Goal: Transaction & Acquisition: Purchase product/service

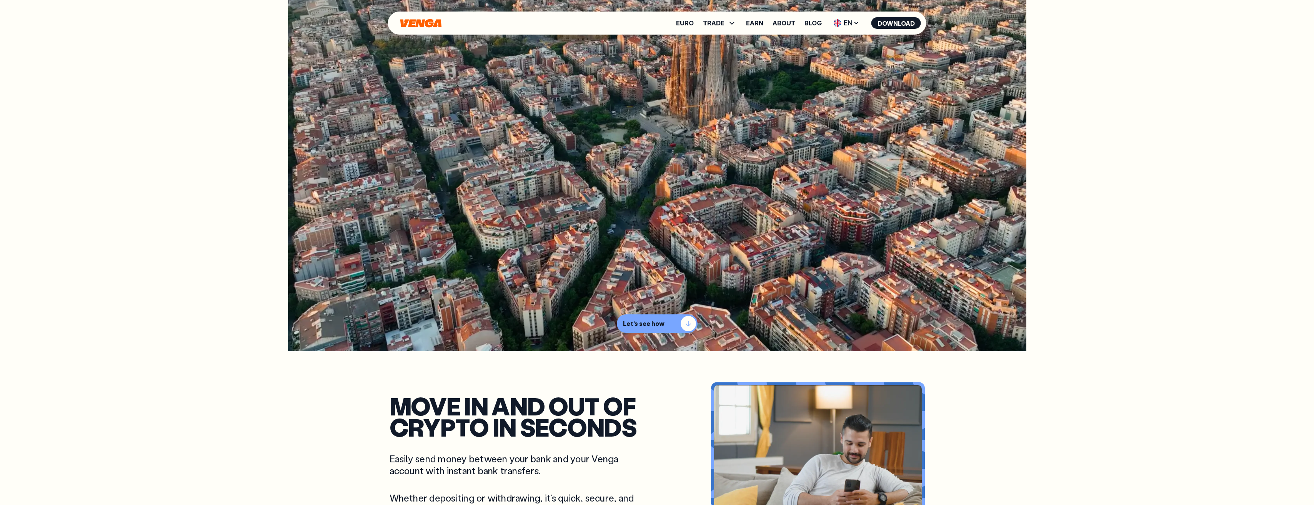
click at [685, 325] on div "button" at bounding box center [687, 323] width 15 height 15
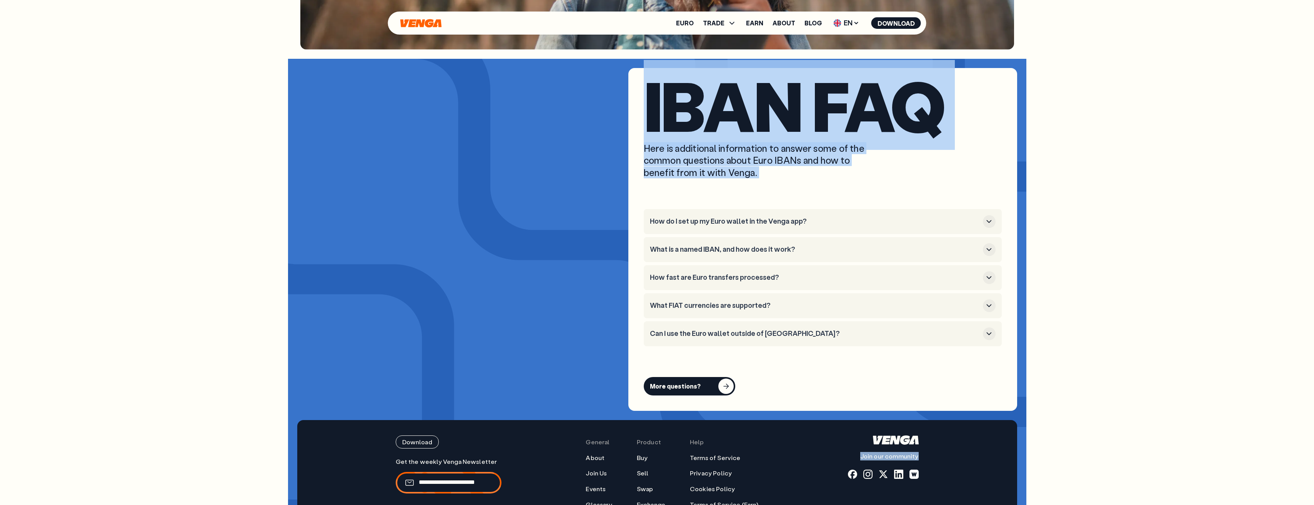
scroll to position [3083, 0]
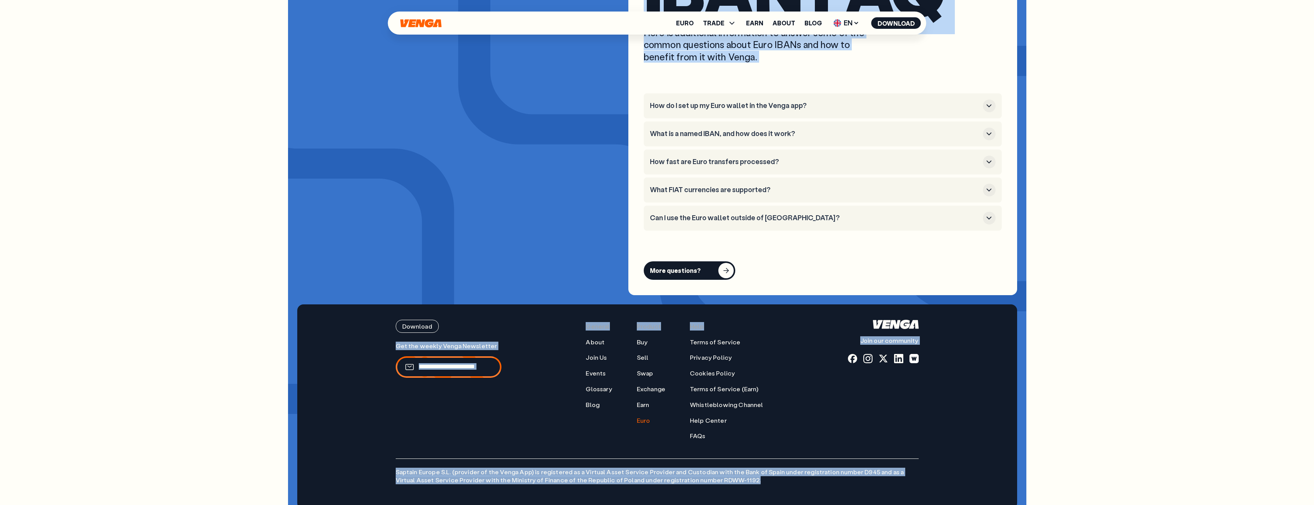
drag, startPoint x: 389, startPoint y: 76, endPoint x: 750, endPoint y: 481, distance: 542.4
click at [954, 464] on footer "Download Join our community General About Join Us Events Glossary Blog Product …" at bounding box center [657, 406] width 720 height 205
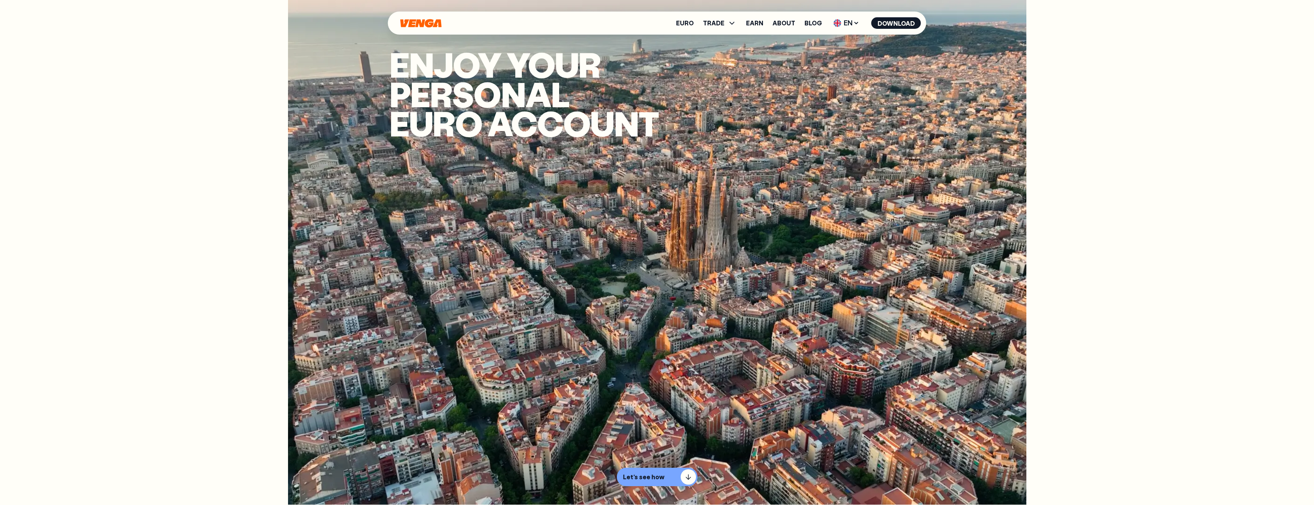
scroll to position [0, 0]
click at [734, 21] on icon at bounding box center [731, 22] width 9 height 9
click at [693, 20] on link "Euro" at bounding box center [685, 23] width 18 height 6
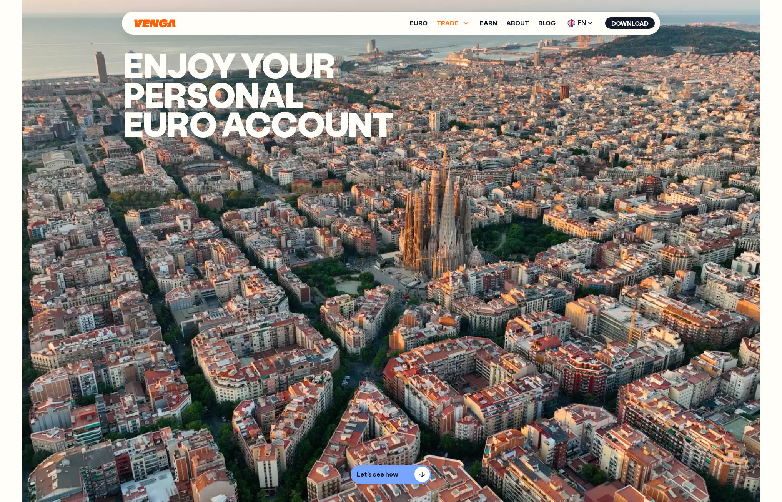
click at [467, 23] on icon at bounding box center [465, 23] width 5 height 3
click at [735, 33] on header "Euro TRADE Buy Sell Swap Exchange Earn About Blog EN English - EN Español - ES …" at bounding box center [391, 23] width 767 height 23
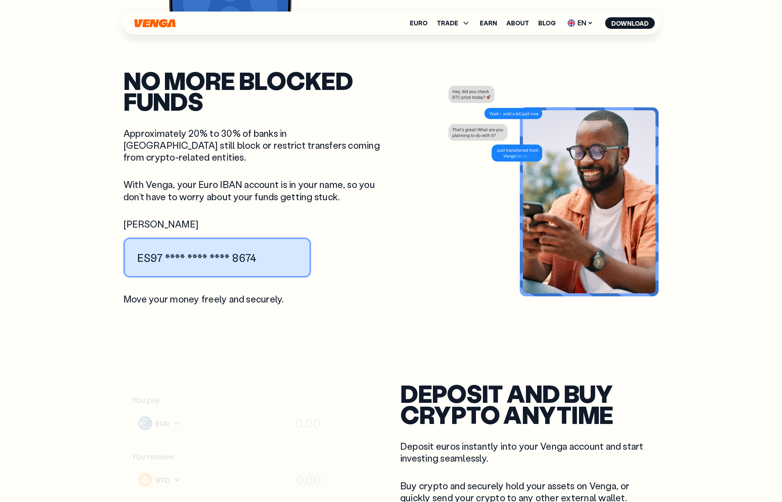
scroll to position [999, 0]
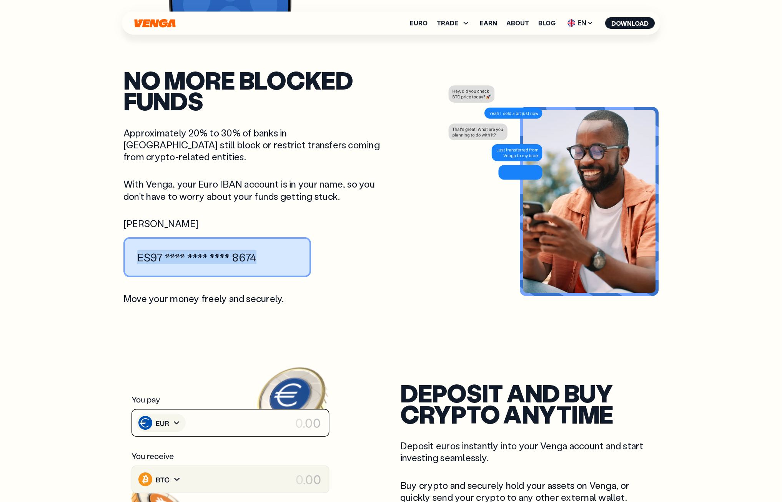
drag, startPoint x: 268, startPoint y: 243, endPoint x: 120, endPoint y: 246, distance: 148.8
click at [120, 246] on div "Move in and out of crypto in seconds Easily send money between your bank and yo…" at bounding box center [391, 44] width 554 height 1082
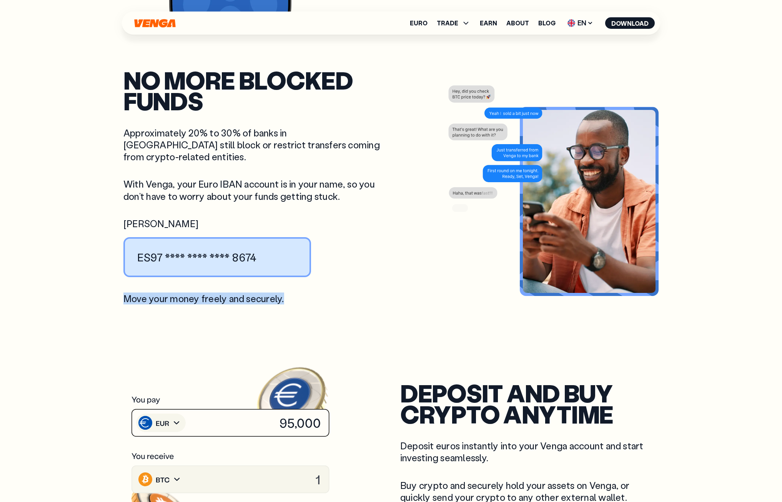
drag, startPoint x: 289, startPoint y: 287, endPoint x: 115, endPoint y: 292, distance: 175.0
click at [115, 292] on div "Move in and out of crypto in seconds Easily send money between your bank and yo…" at bounding box center [391, 44] width 554 height 1082
click at [373, 318] on article "no more blocked funds Approximately 20% to 30% of banks in [GEOGRAPHIC_DATA] st…" at bounding box center [390, 187] width 535 height 297
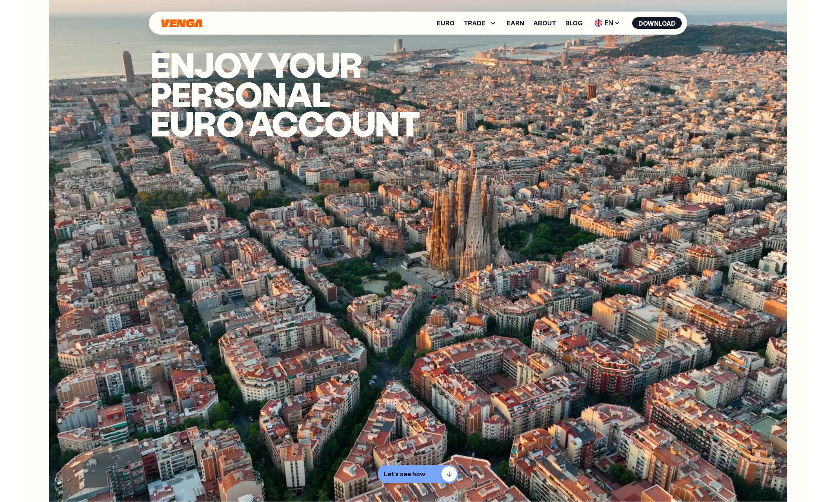
scroll to position [0, 0]
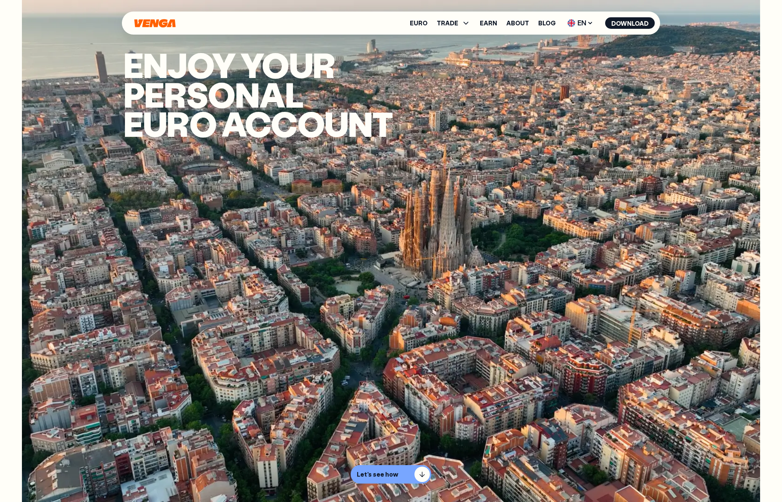
click at [629, 153] on video "Video background" at bounding box center [391, 251] width 738 height 502
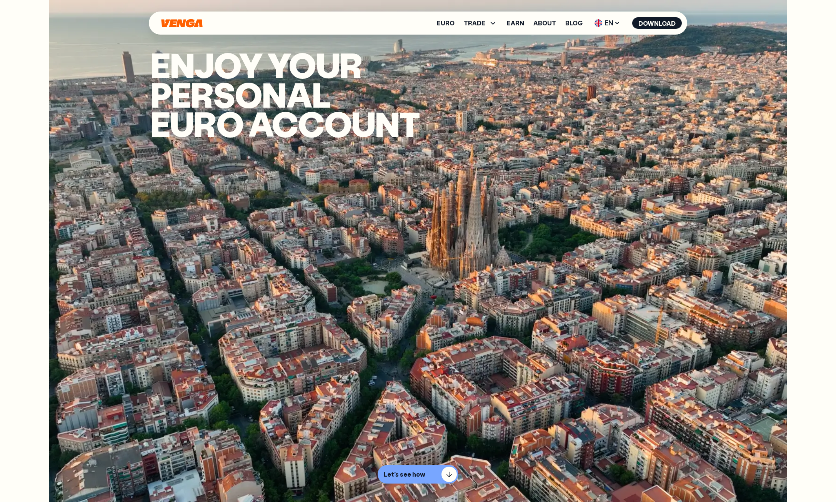
drag, startPoint x: 158, startPoint y: 21, endPoint x: 276, endPoint y: 21, distance: 117.6
click at [276, 21] on div "Euro TRADE Buy Sell Swap Exchange Earn About Blog EN English - EN Español - ES …" at bounding box center [418, 23] width 538 height 23
drag, startPoint x: 425, startPoint y: 25, endPoint x: 626, endPoint y: 22, distance: 201.4
click at [626, 22] on div "Euro TRADE Buy Sell Swap Exchange Earn About Blog EN English - EN Español - ES …" at bounding box center [418, 23] width 538 height 23
drag, startPoint x: 155, startPoint y: 56, endPoint x: 427, endPoint y: 131, distance: 282.3
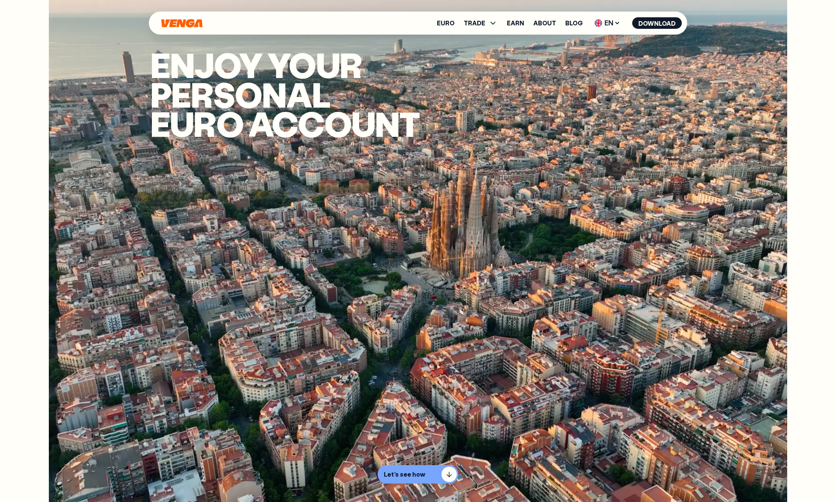
click at [427, 131] on h1 "Enjoy your PERSONAL euro account" at bounding box center [313, 94] width 327 height 88
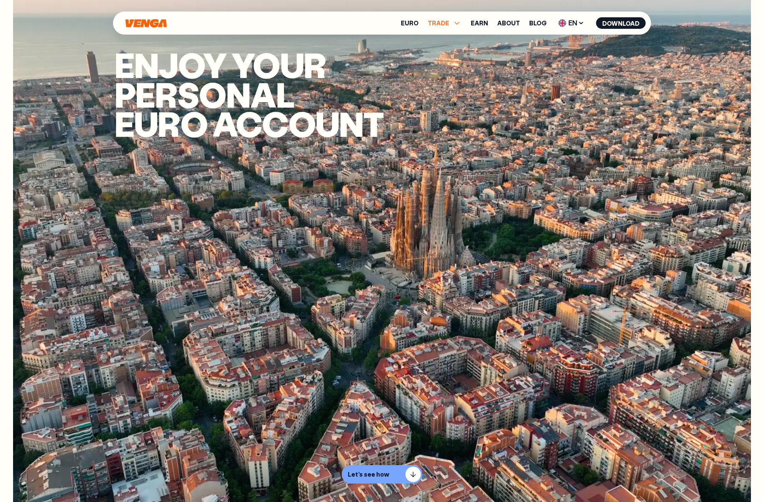
click at [446, 25] on span "TRADE" at bounding box center [439, 23] width 22 height 6
click at [450, 39] on link "Buy" at bounding box center [444, 40] width 11 height 8
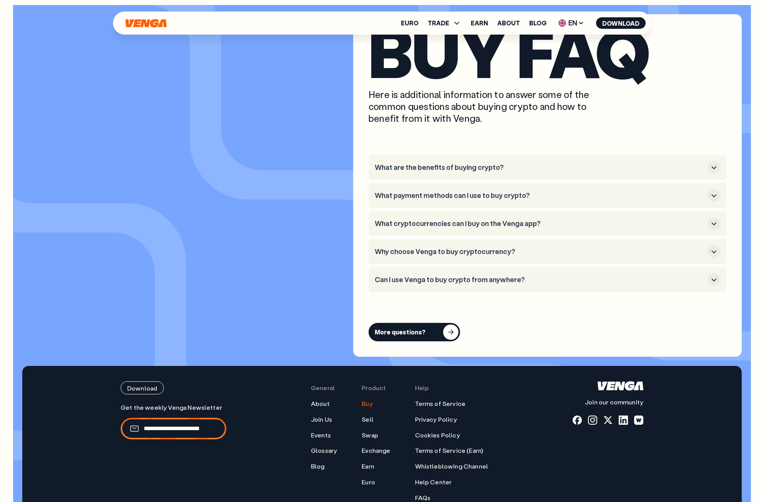
scroll to position [2250, 0]
click at [459, 24] on icon at bounding box center [456, 22] width 9 height 9
click at [450, 41] on link "Buy" at bounding box center [444, 40] width 11 height 8
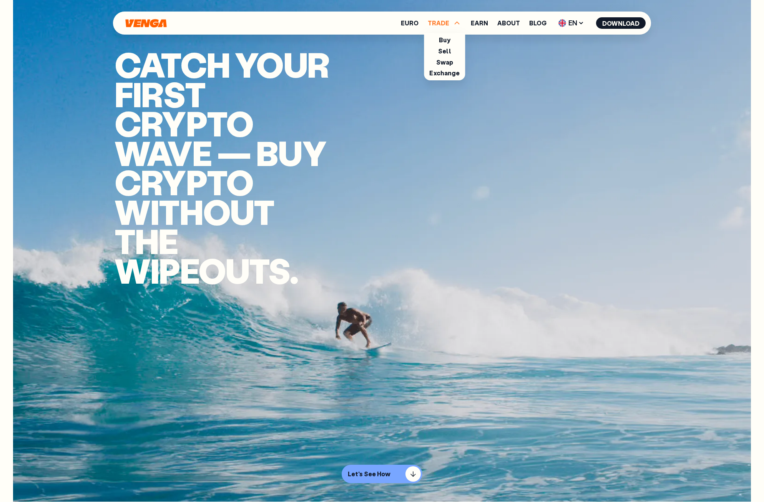
scroll to position [0, 0]
click at [458, 75] on link "Exchange" at bounding box center [444, 73] width 30 height 8
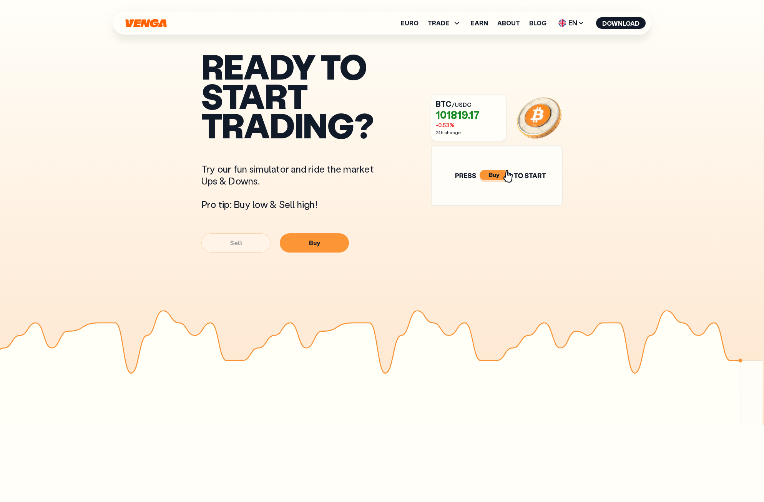
scroll to position [384, 0]
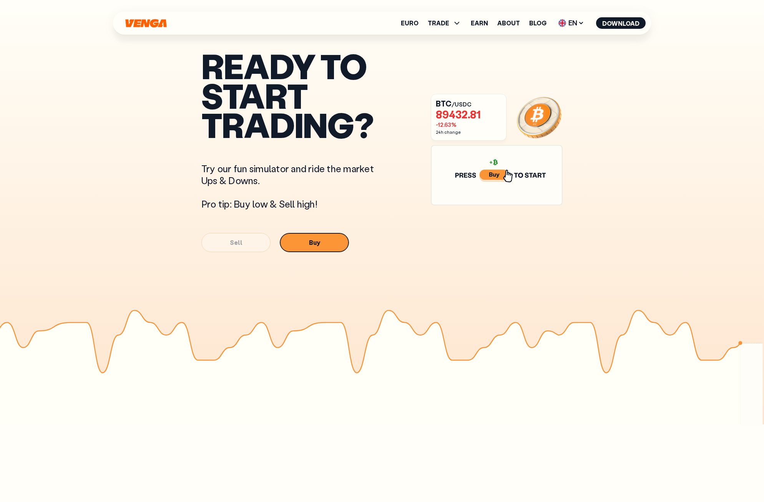
click at [320, 246] on button "Buy" at bounding box center [314, 242] width 69 height 19
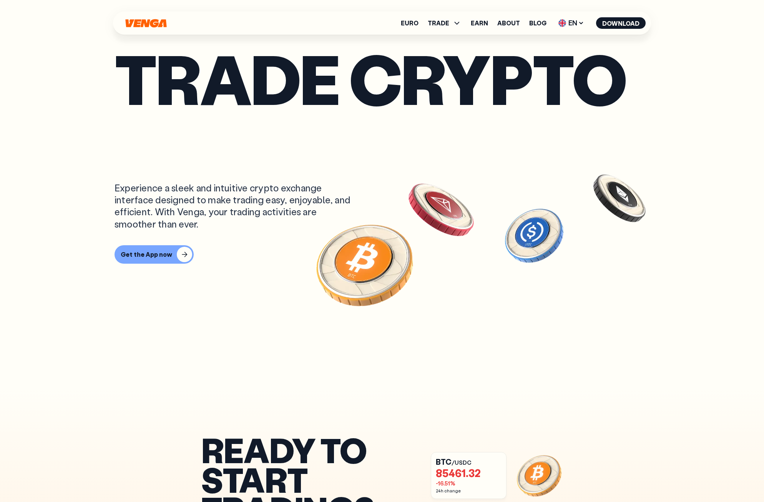
scroll to position [0, 0]
click at [507, 24] on link "About" at bounding box center [508, 23] width 23 height 6
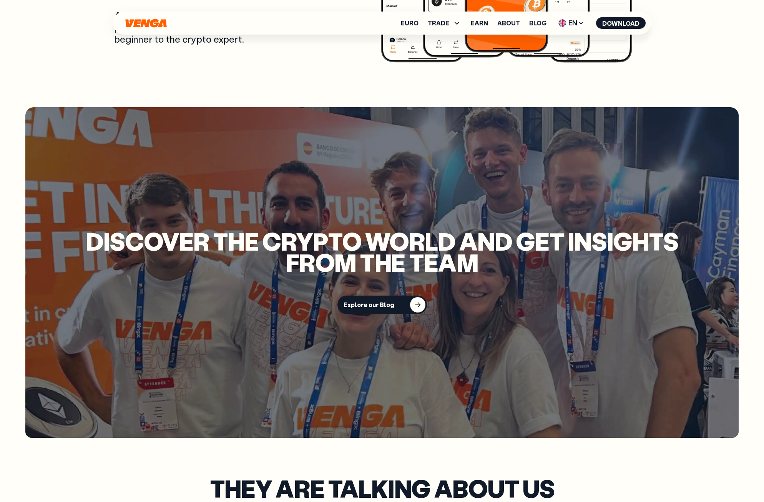
scroll to position [1845, 0]
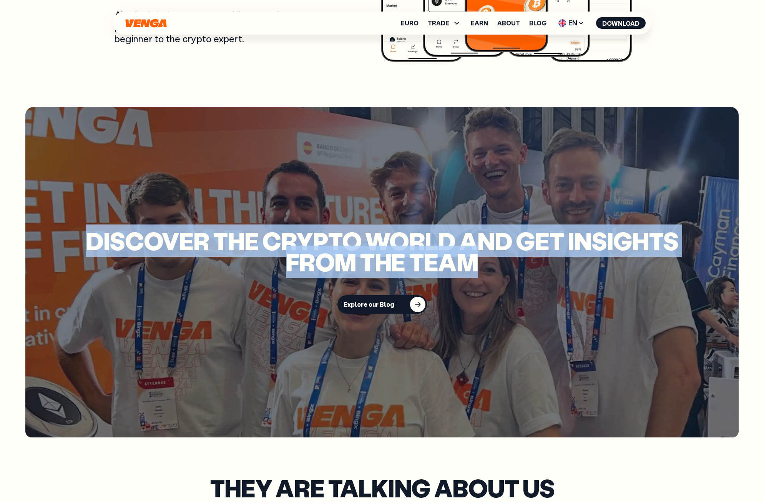
drag, startPoint x: 477, startPoint y: 233, endPoint x: 43, endPoint y: 208, distance: 435.1
click at [43, 208] on div "Discover the crypto world and get insights from the team Explore our Blog" at bounding box center [381, 272] width 713 height 331
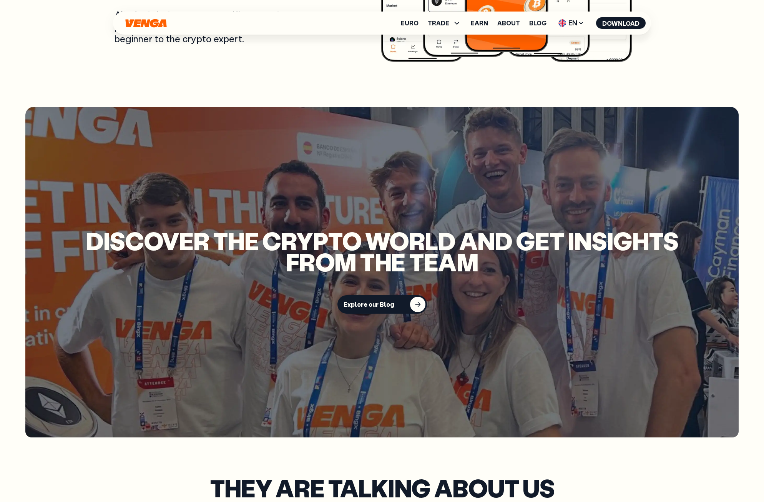
click at [610, 477] on h2 "They are talking about us" at bounding box center [382, 487] width 535 height 21
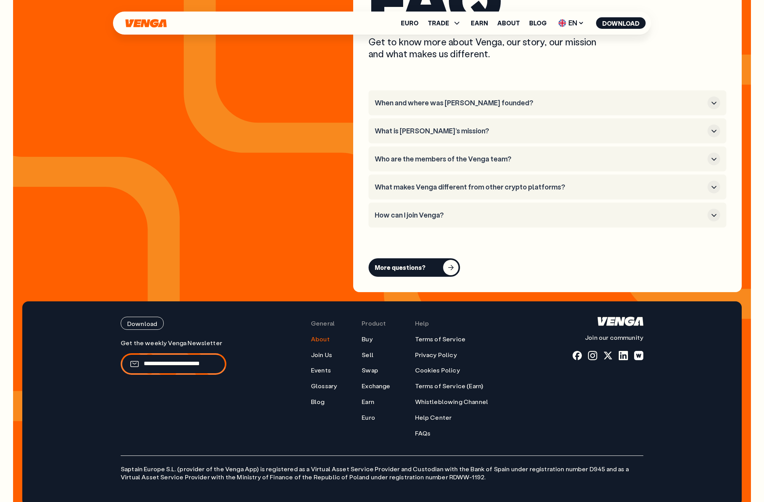
scroll to position [3089, 0]
click at [625, 351] on div at bounding box center [623, 355] width 9 height 9
